Goal: Task Accomplishment & Management: Use online tool/utility

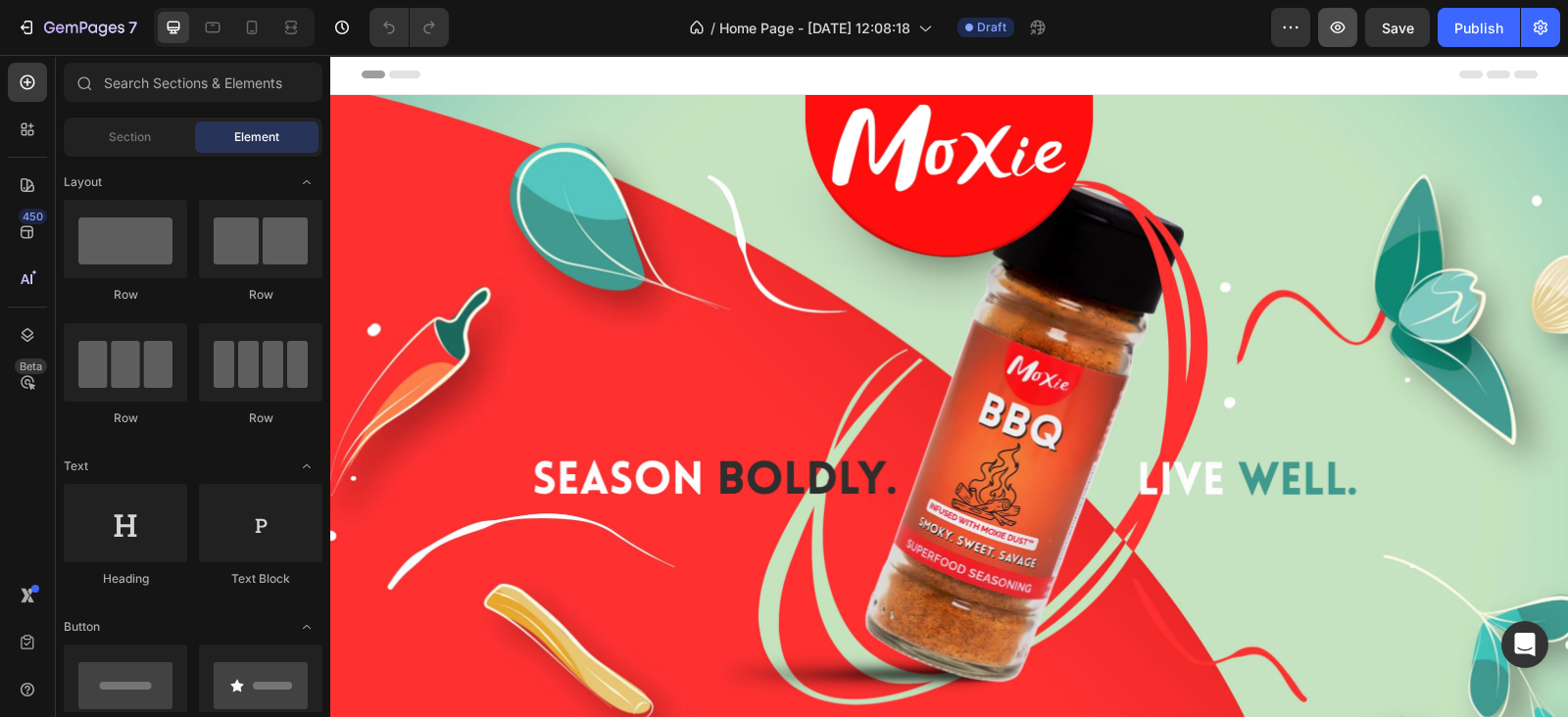
click at [1340, 31] on icon "button" at bounding box center [1338, 28] width 20 height 20
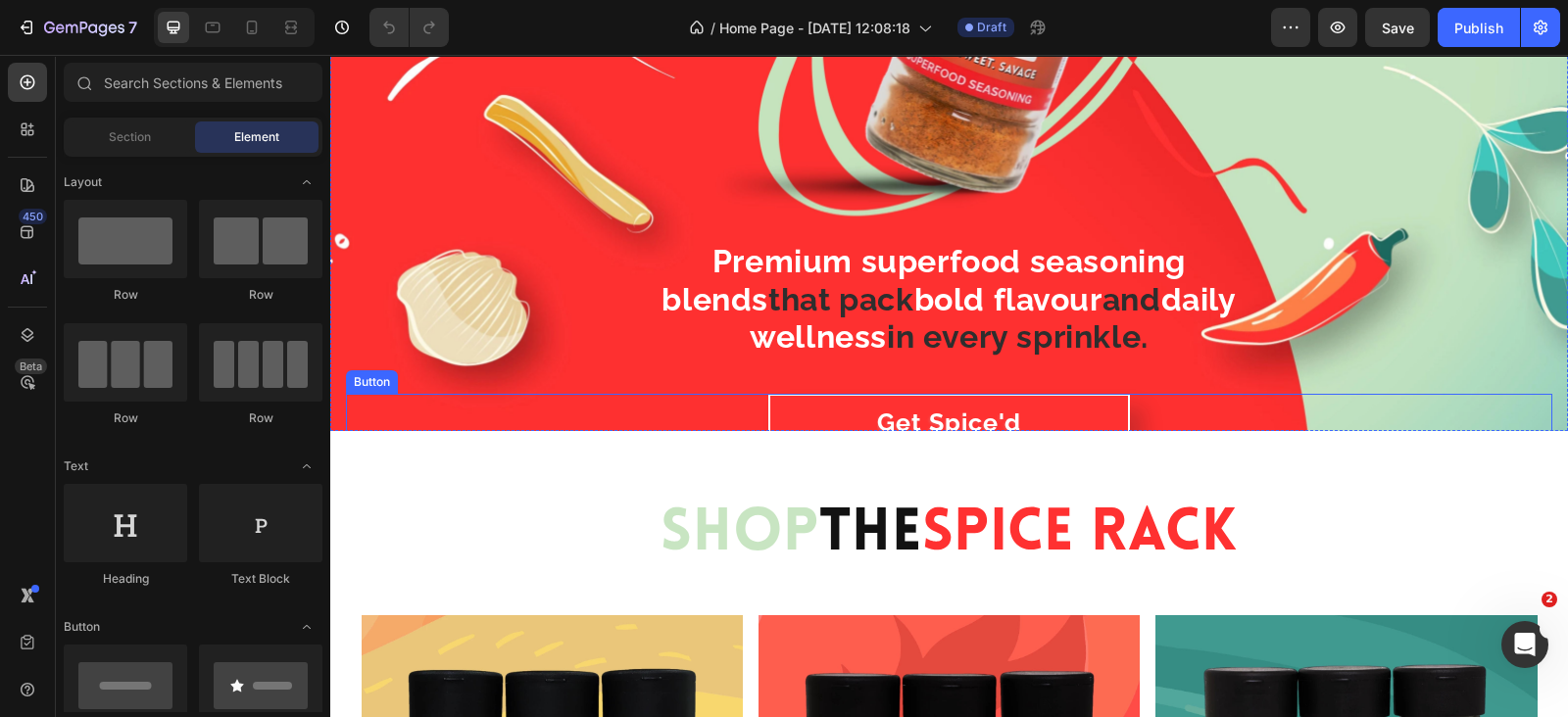
click at [718, 398] on div "Get Spice'd Button" at bounding box center [949, 438] width 1206 height 88
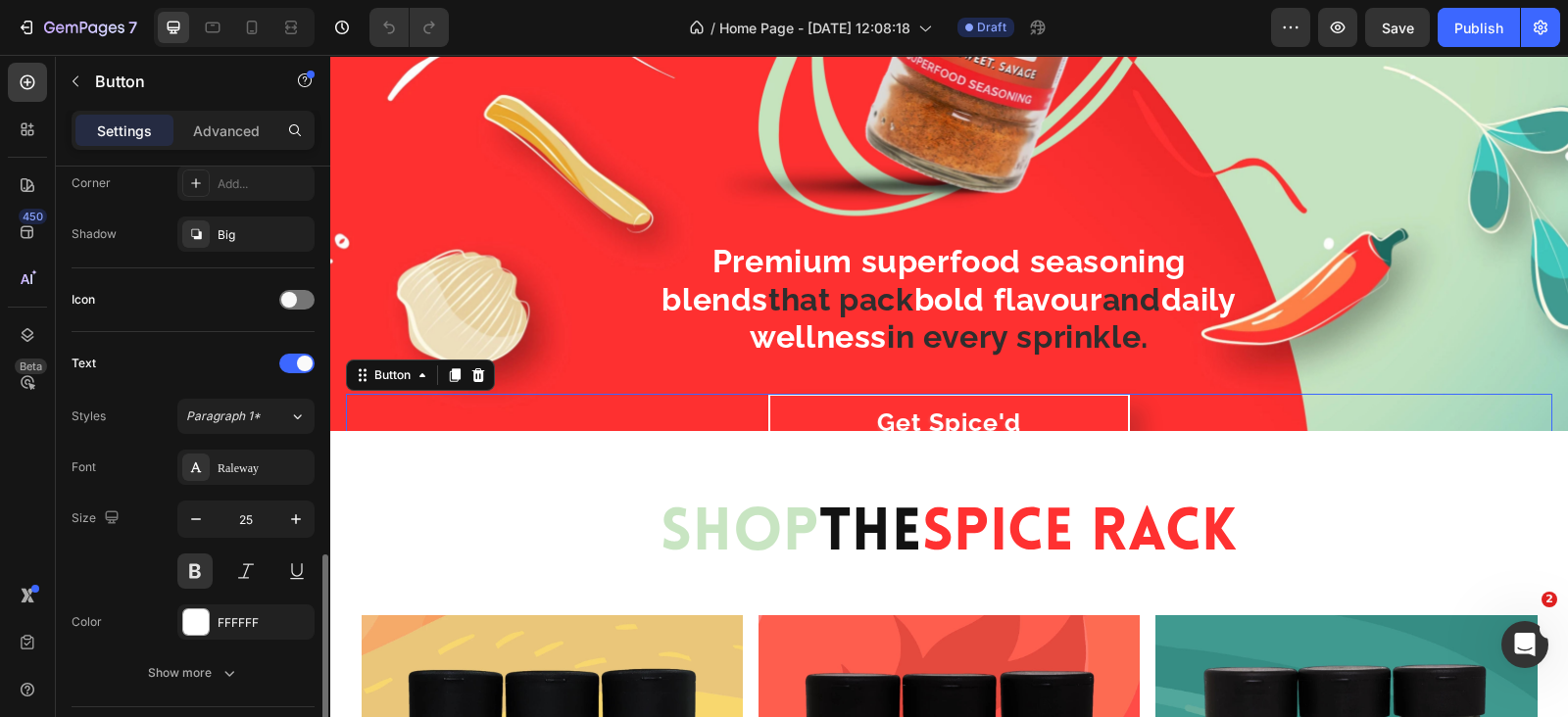
scroll to position [795, 0]
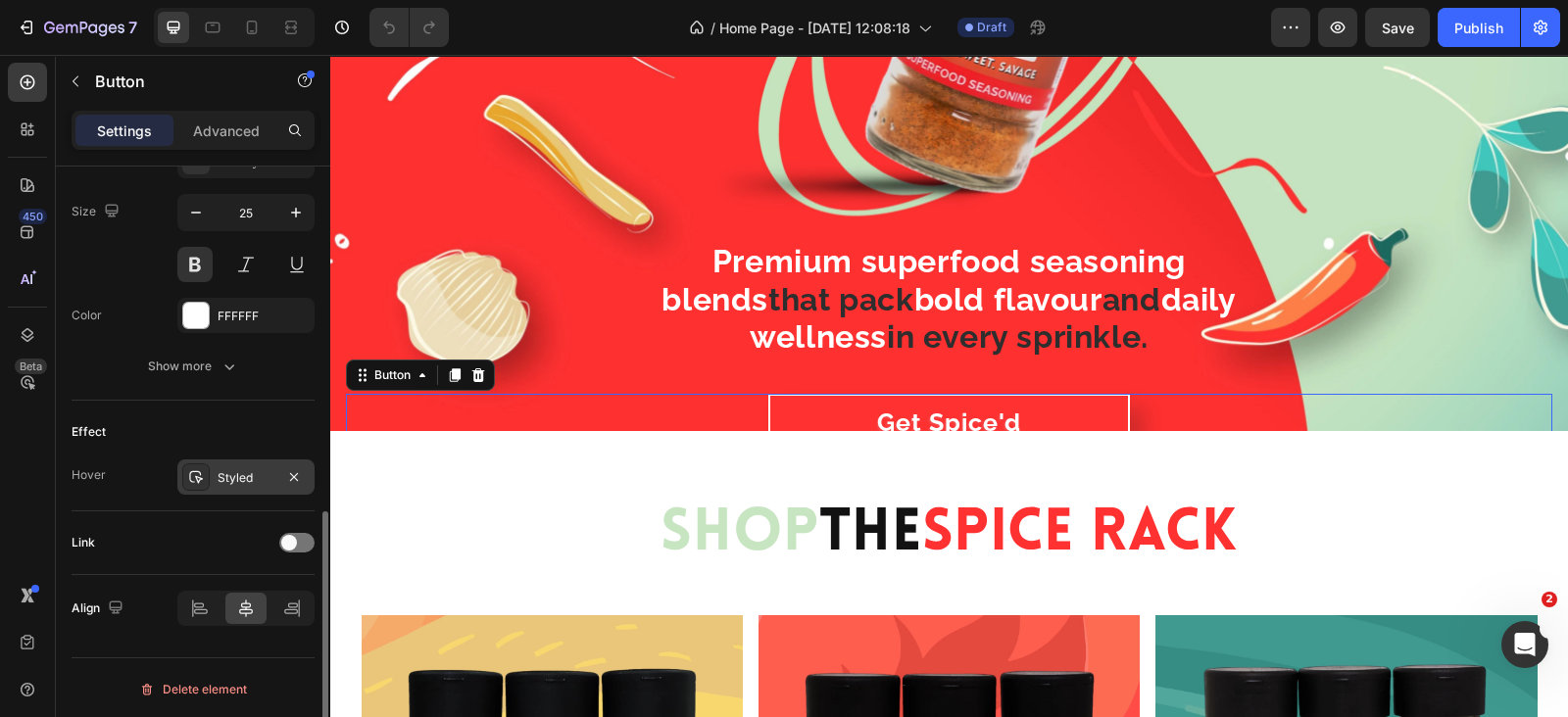
click at [206, 471] on div at bounding box center [197, 477] width 28 height 28
drag, startPoint x: 692, startPoint y: 394, endPoint x: 703, endPoint y: 393, distance: 11.0
click at [693, 394] on div "Get Spice'd Button 0" at bounding box center [949, 438] width 1206 height 88
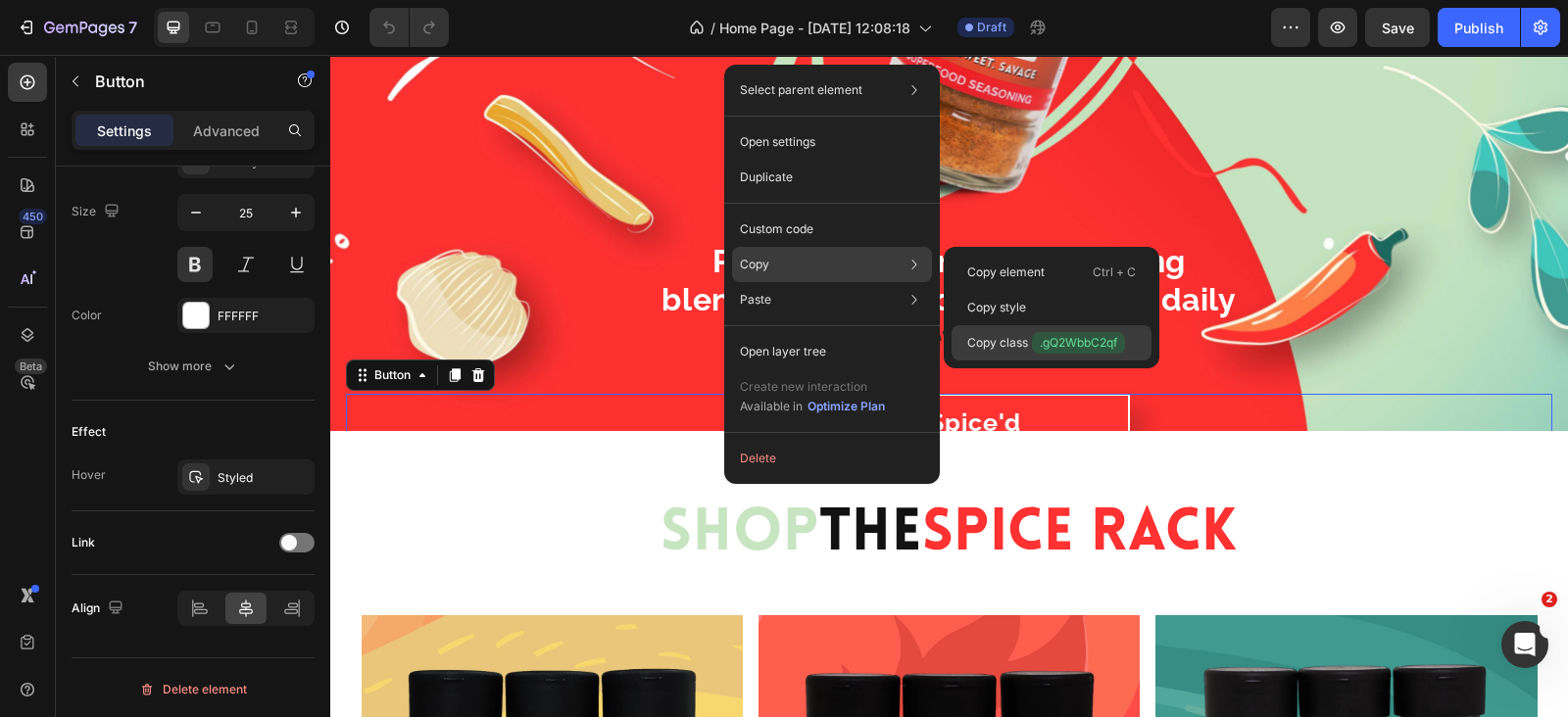
click at [1018, 350] on p "Copy class .gQ2WbbC2qf" at bounding box center [1046, 343] width 158 height 22
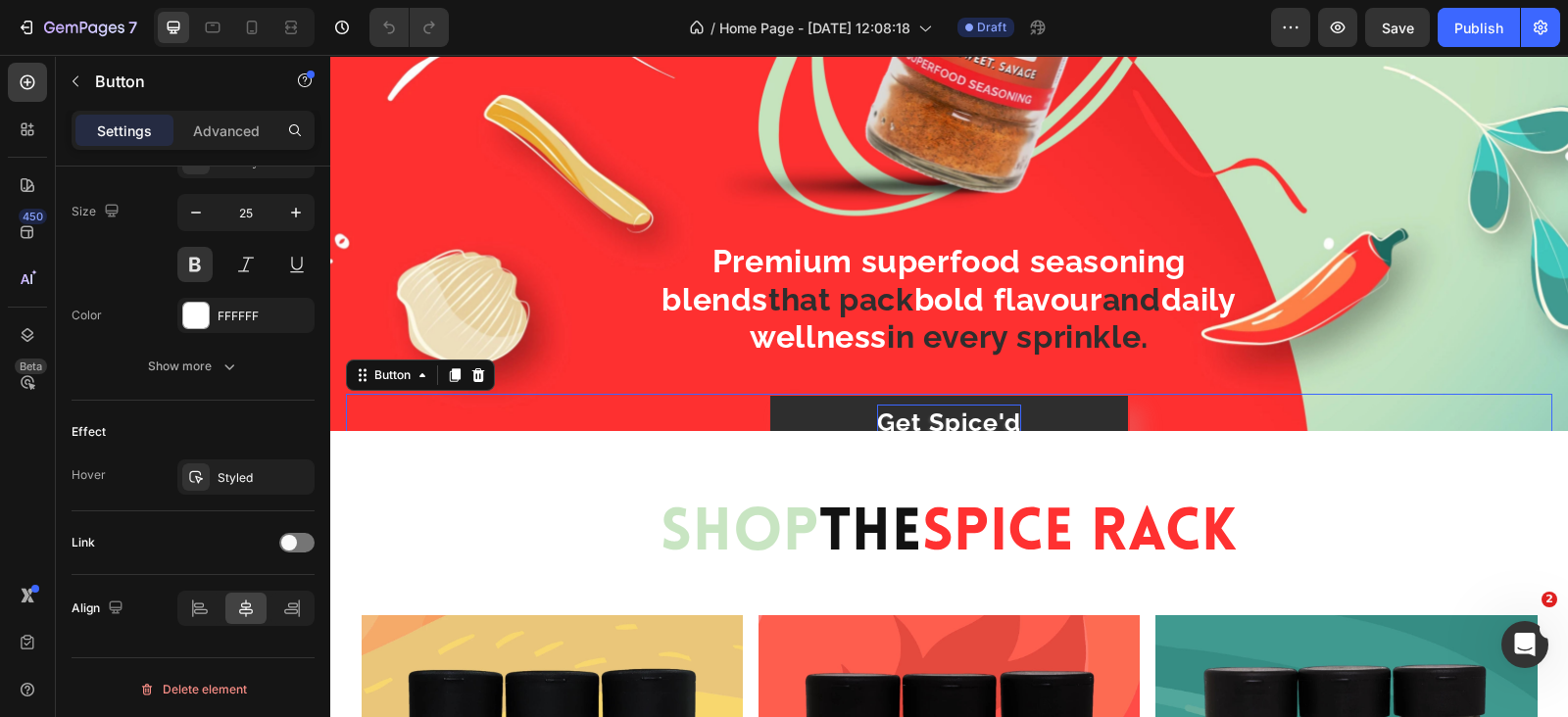
click at [964, 409] on span "Get Spice'd" at bounding box center [949, 423] width 144 height 30
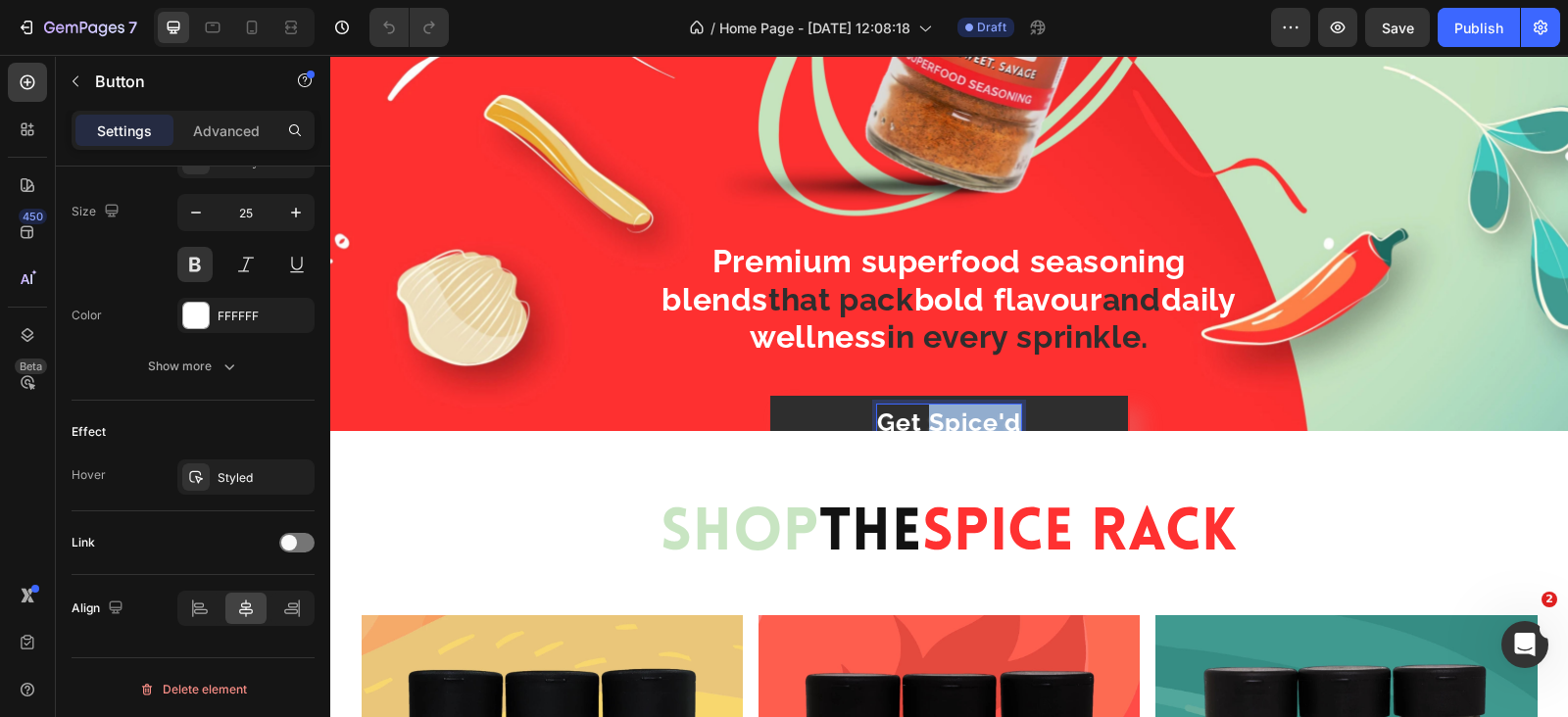
click at [964, 409] on span "Get Spice'd" at bounding box center [949, 423] width 144 height 30
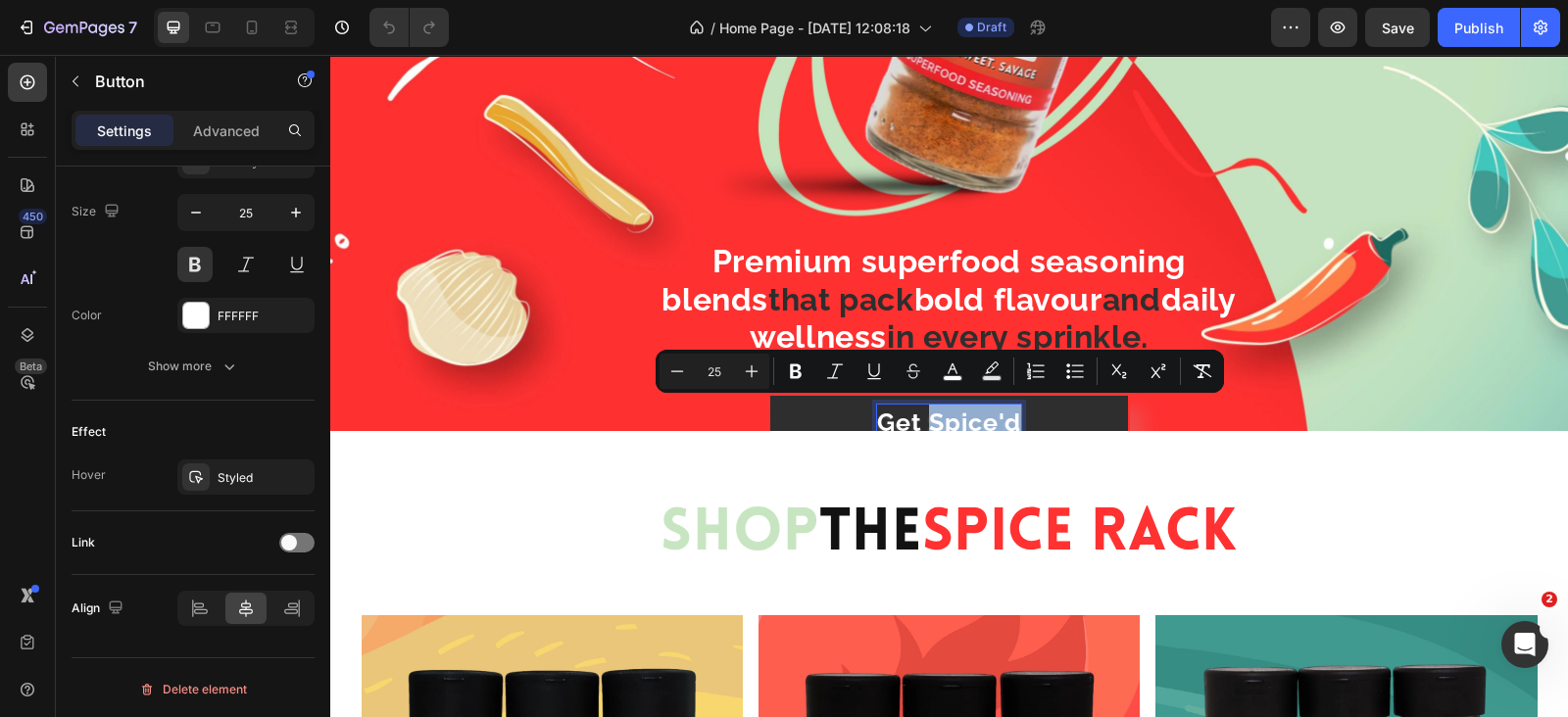
click at [964, 409] on span "Get Spice'd" at bounding box center [949, 423] width 144 height 30
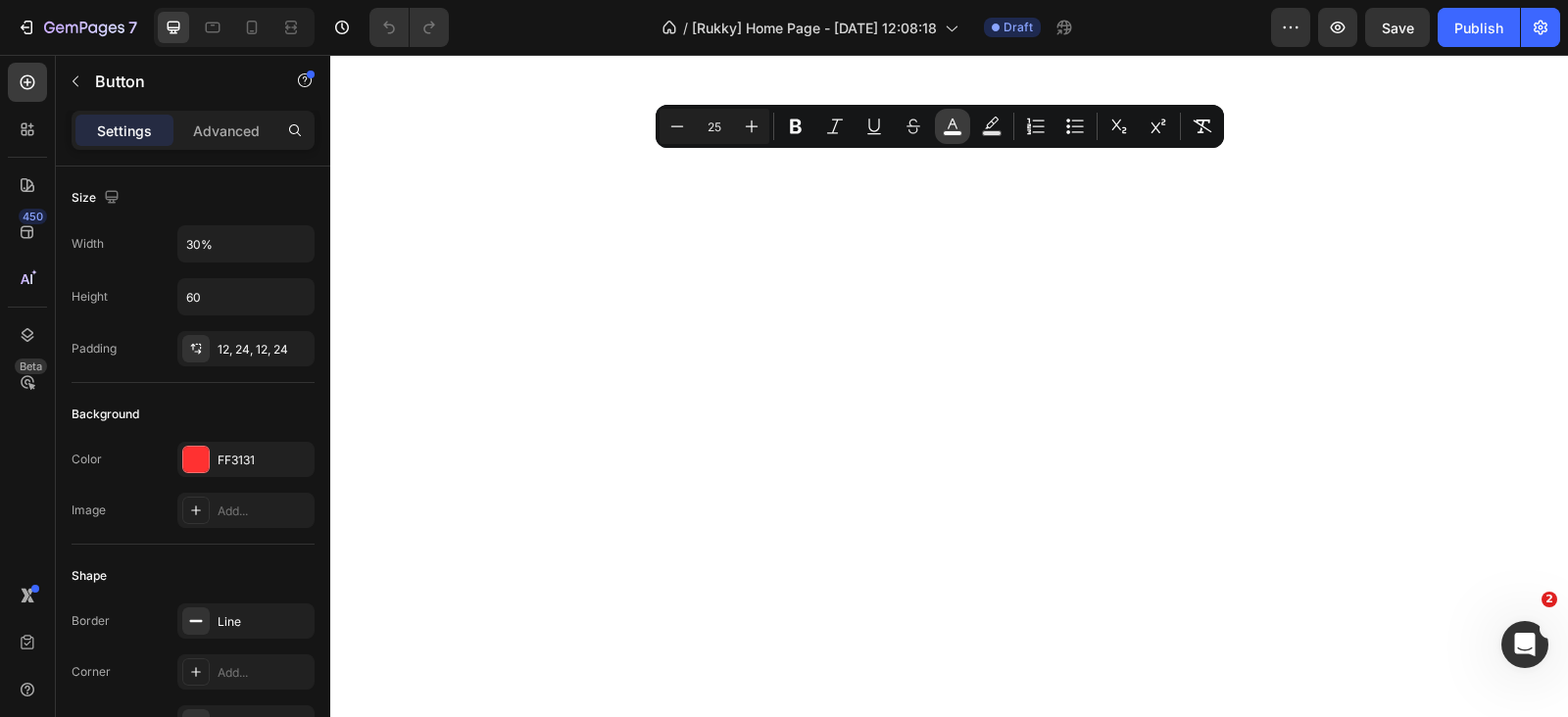
click at [952, 123] on icon "Editor contextual toolbar" at bounding box center [952, 126] width 20 height 20
type input "FFFFFF"
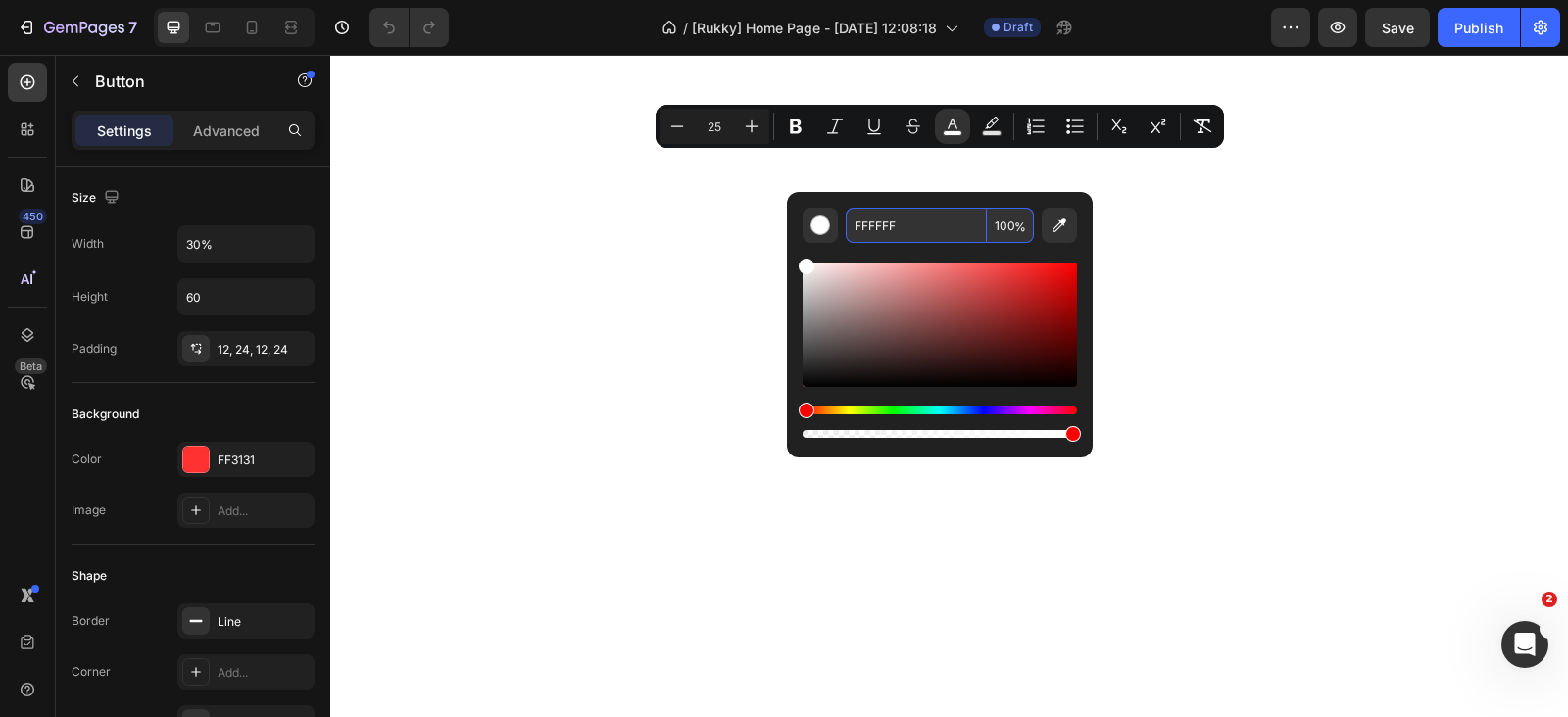
click at [913, 229] on input "FFFFFF" at bounding box center [916, 225] width 141 height 36
type input "FFFFFF"
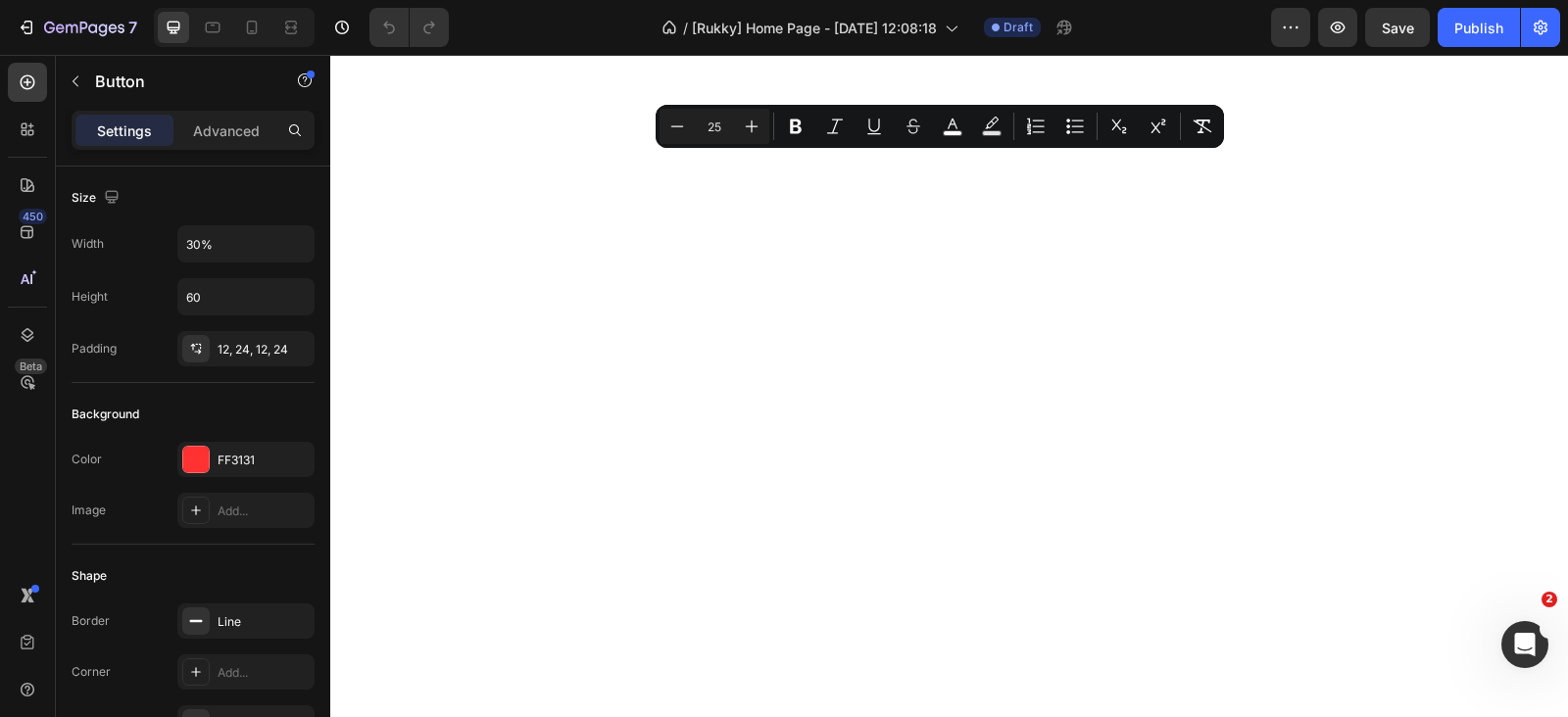
click at [949, 125] on icon "Editor contextual toolbar" at bounding box center [952, 123] width 10 height 11
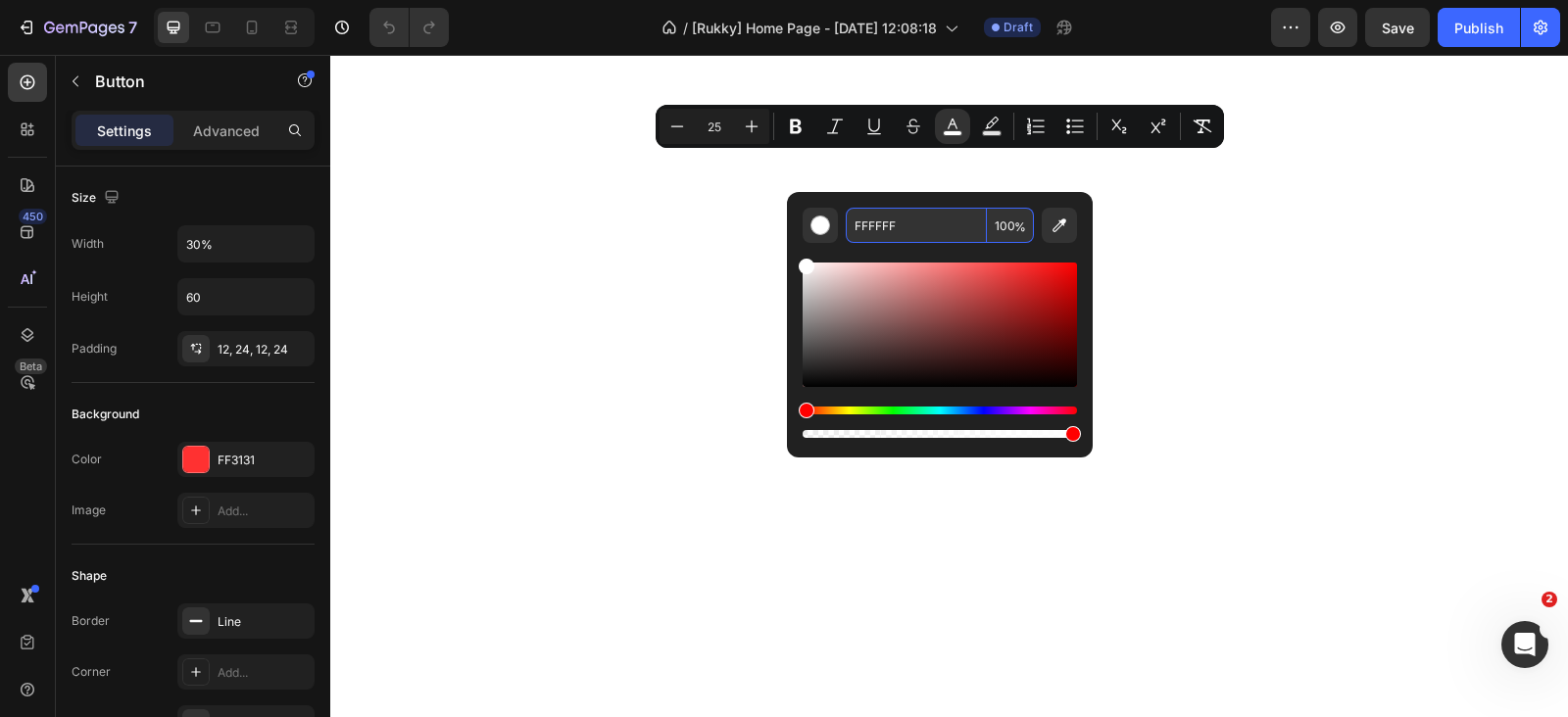
click at [1002, 217] on input "100" at bounding box center [1011, 225] width 47 height 36
type input "0"
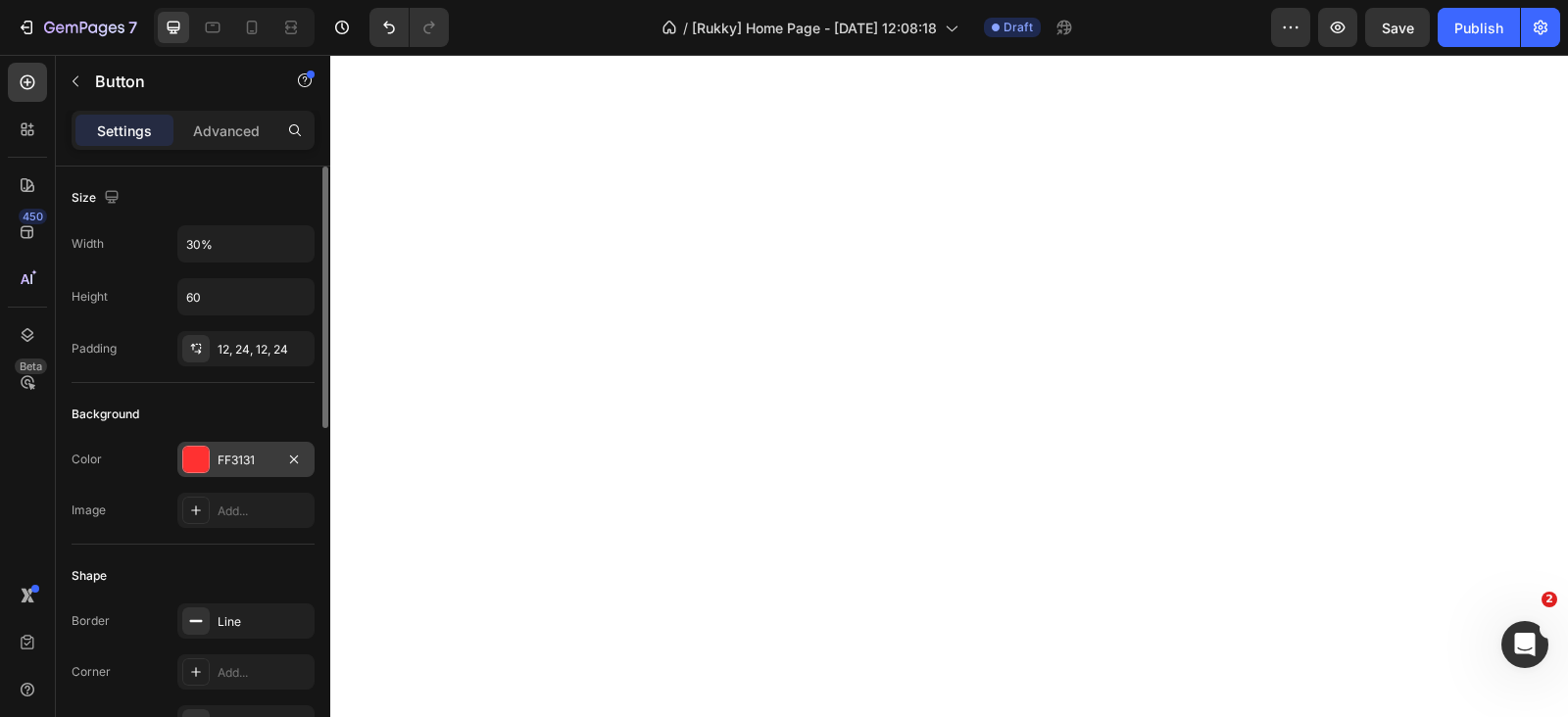
click at [207, 458] on div at bounding box center [196, 459] width 26 height 26
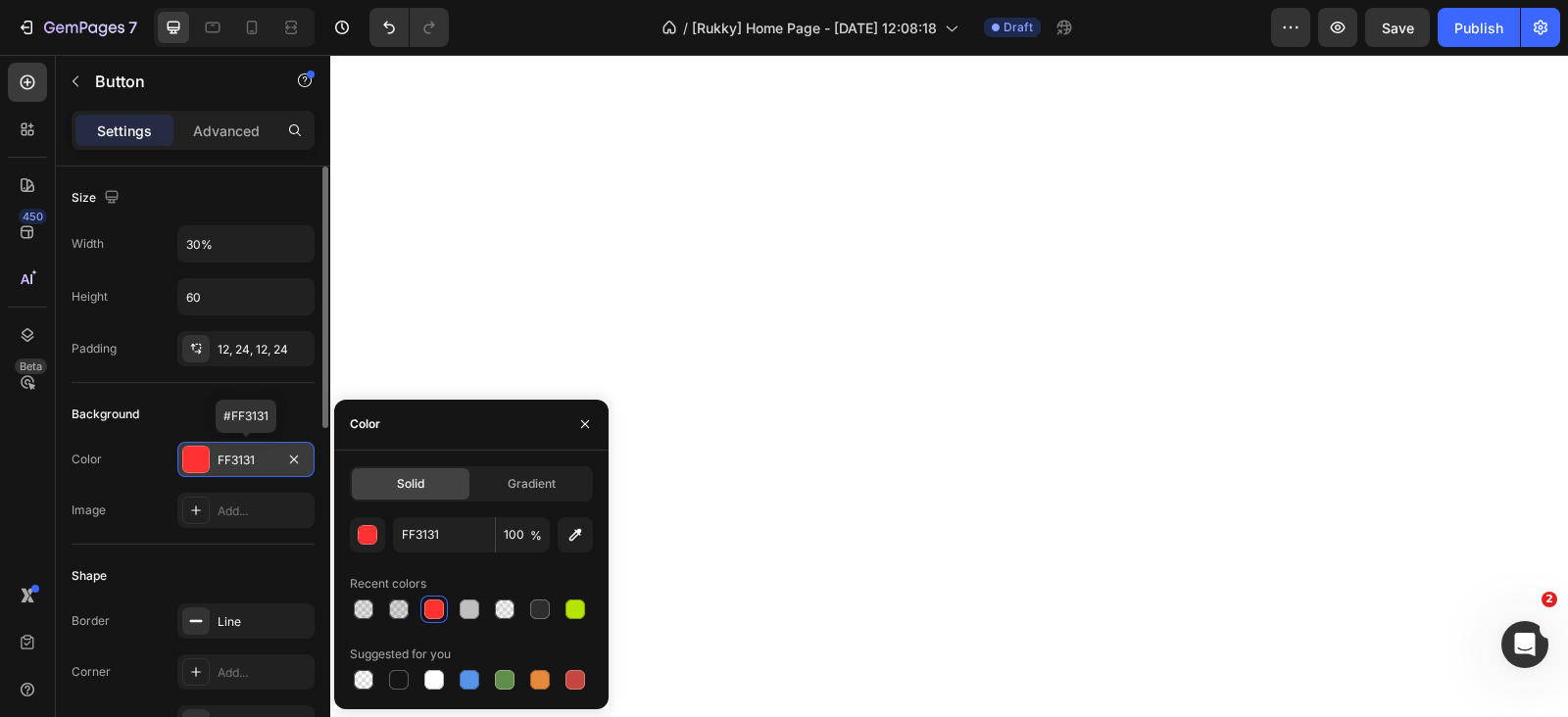
click at [206, 457] on div at bounding box center [196, 459] width 26 height 26
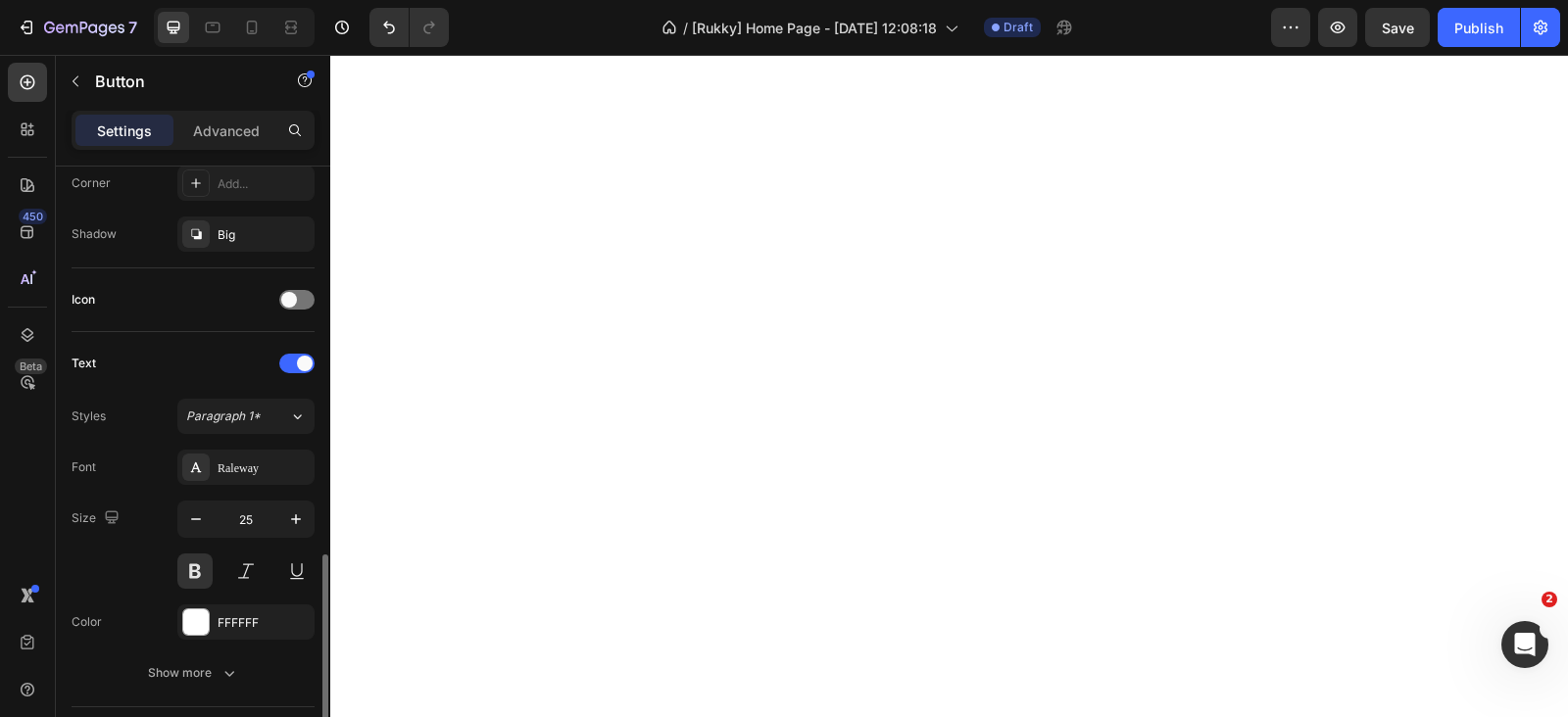
scroll to position [612, 0]
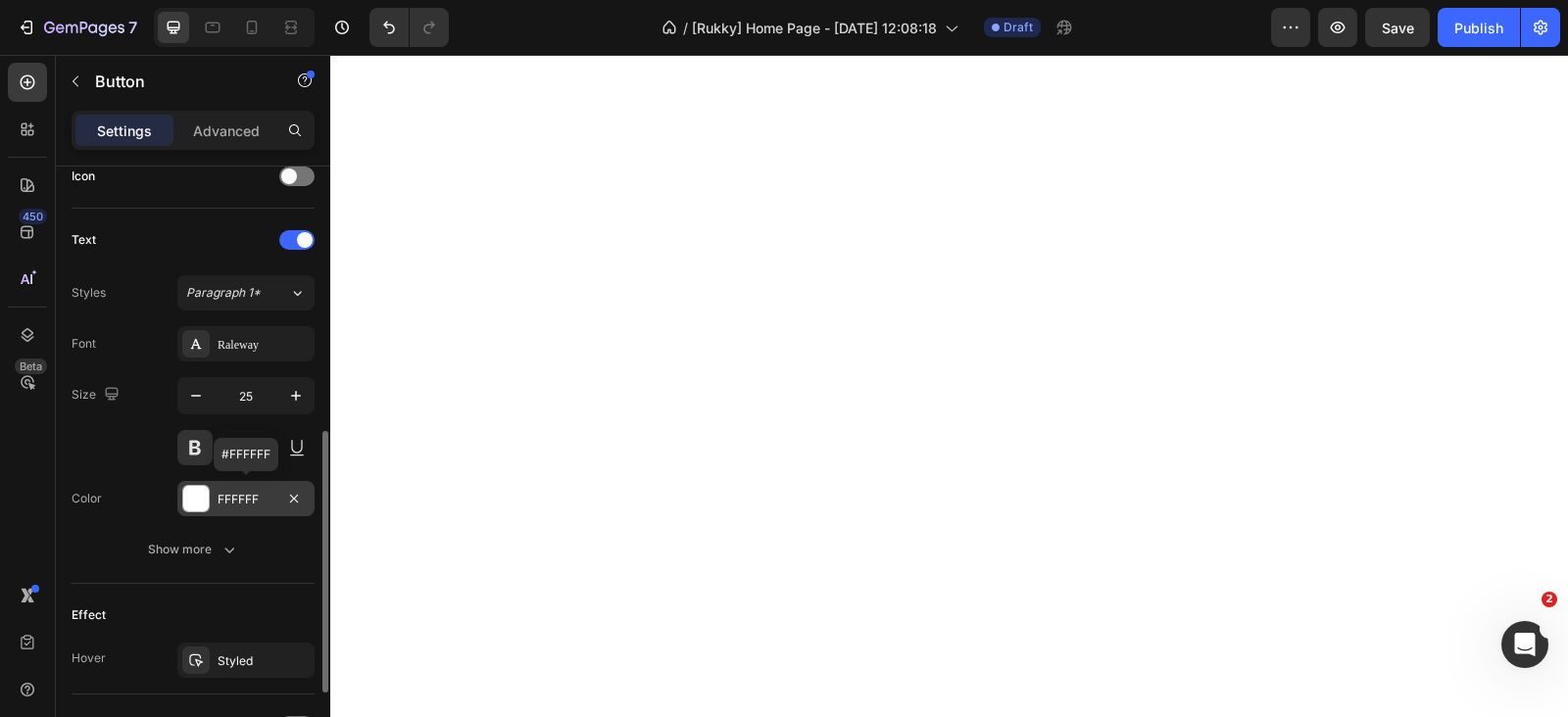
click at [192, 503] on div at bounding box center [196, 499] width 26 height 26
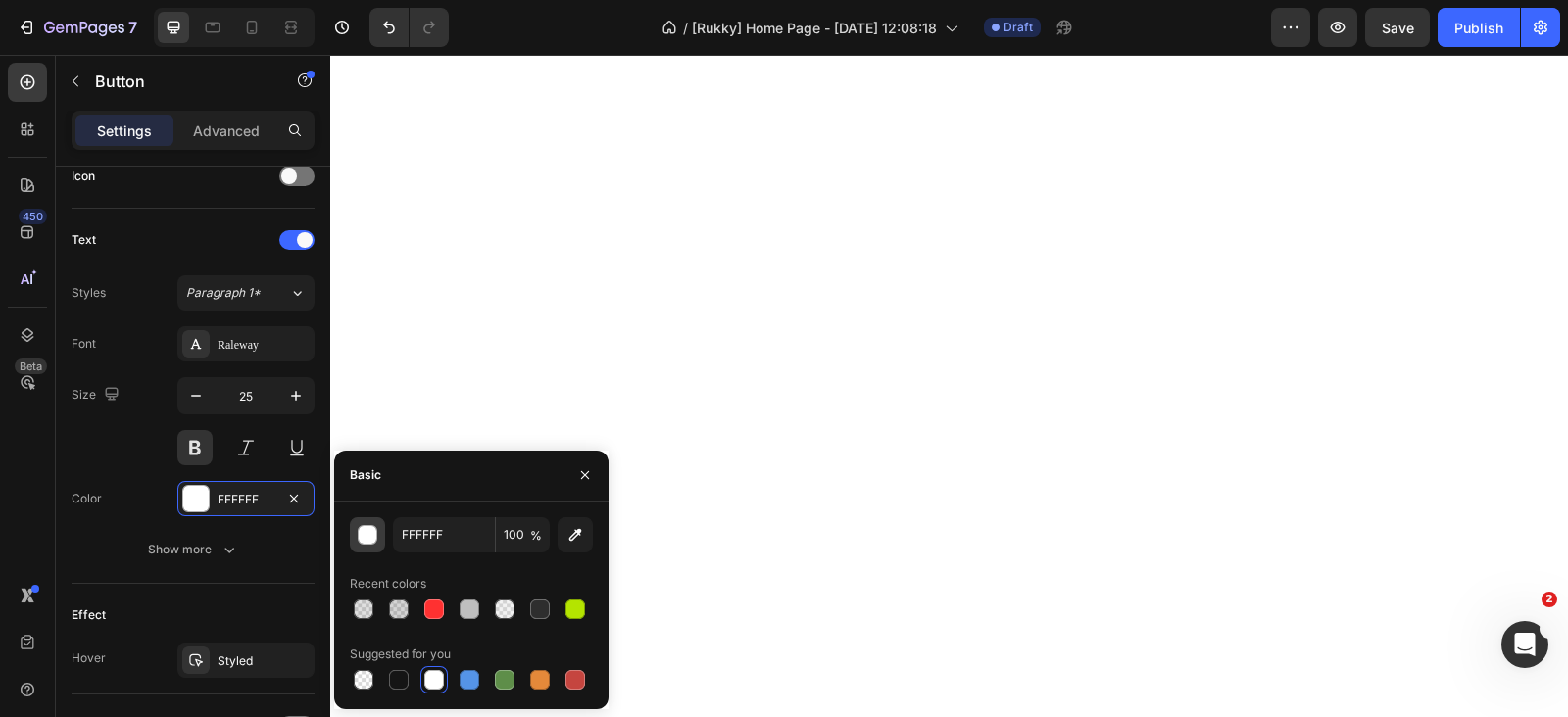
click at [365, 536] on div "button" at bounding box center [369, 536] width 20 height 20
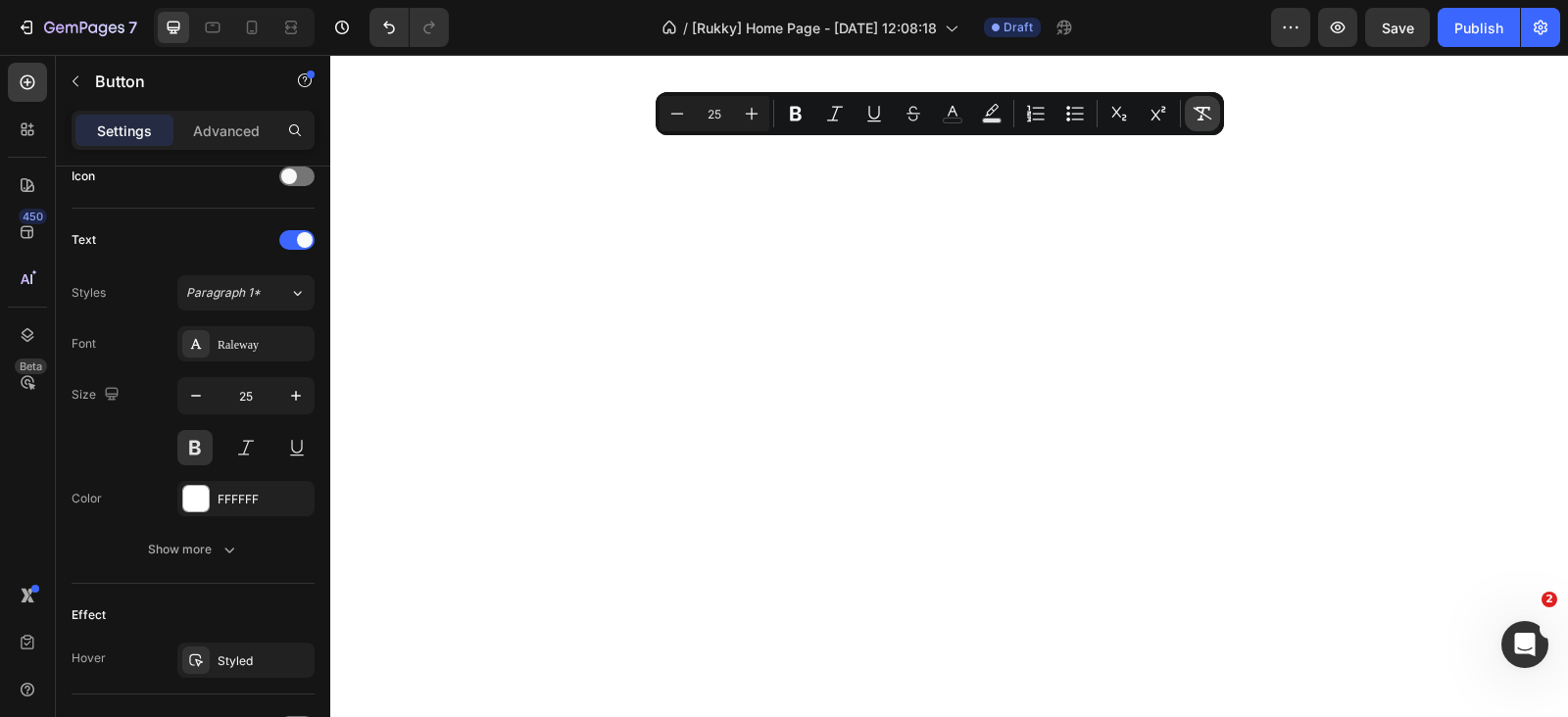
click at [1205, 120] on icon "Editor contextual toolbar" at bounding box center [1202, 114] width 20 height 20
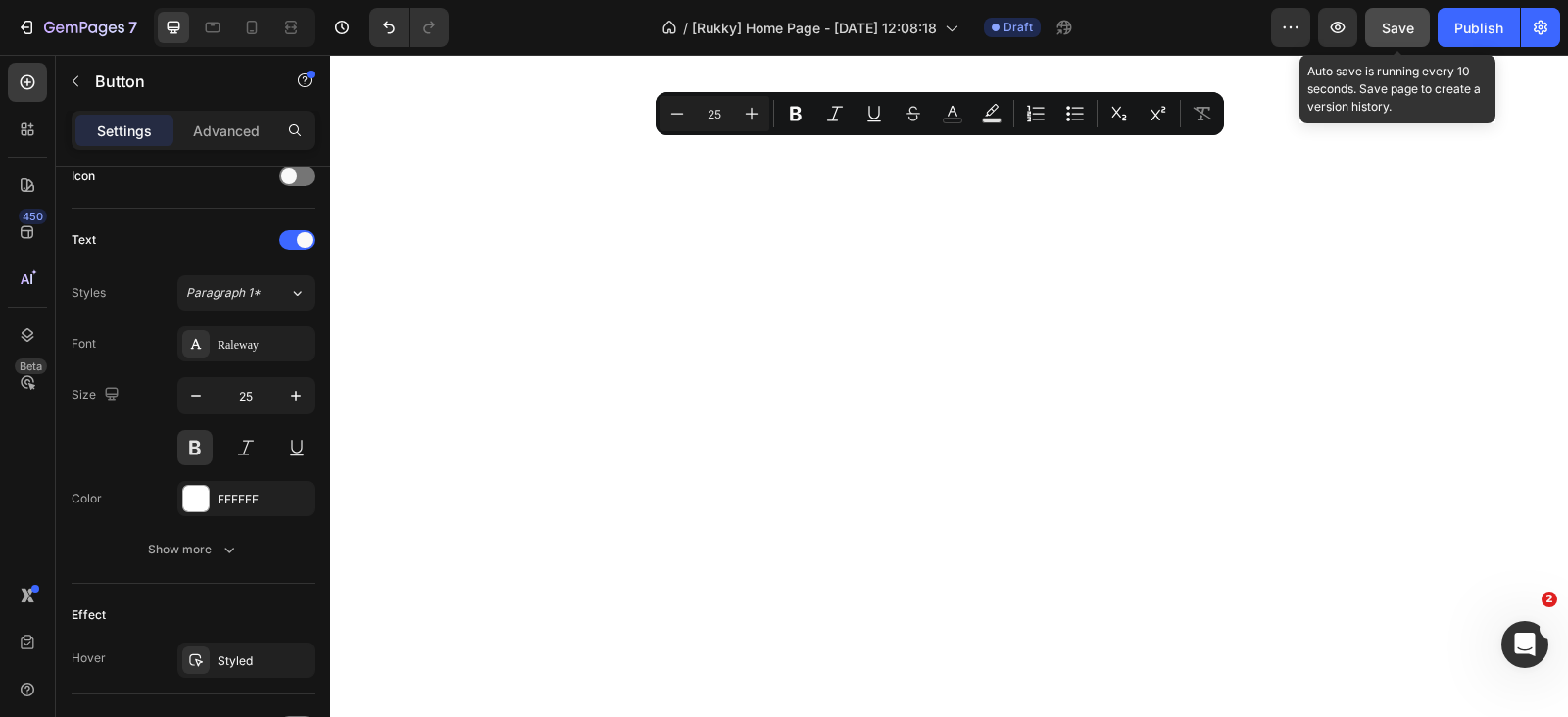
click at [1392, 33] on span "Save" at bounding box center [1398, 28] width 33 height 17
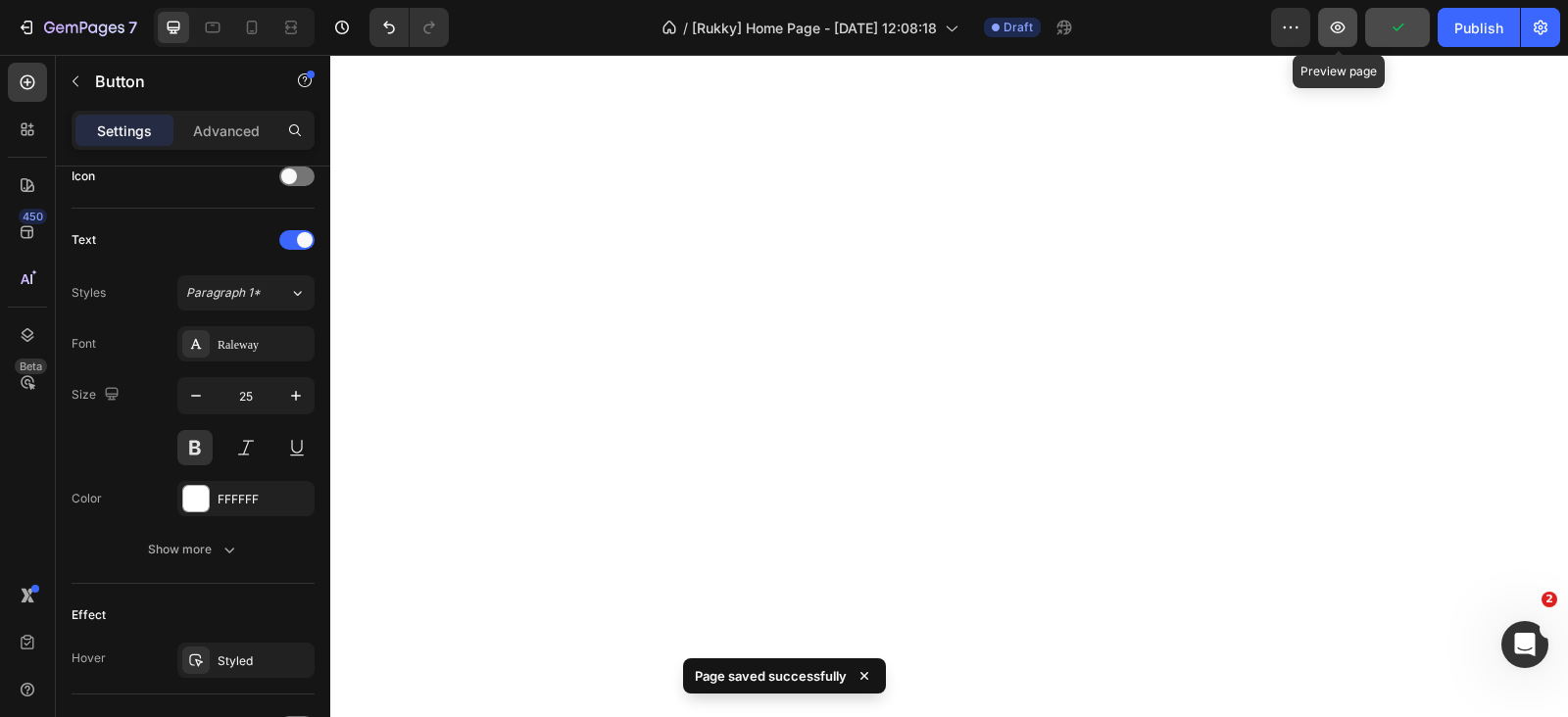
click at [1348, 42] on button "button" at bounding box center [1338, 28] width 40 height 40
